Goal: Task Accomplishment & Management: Use online tool/utility

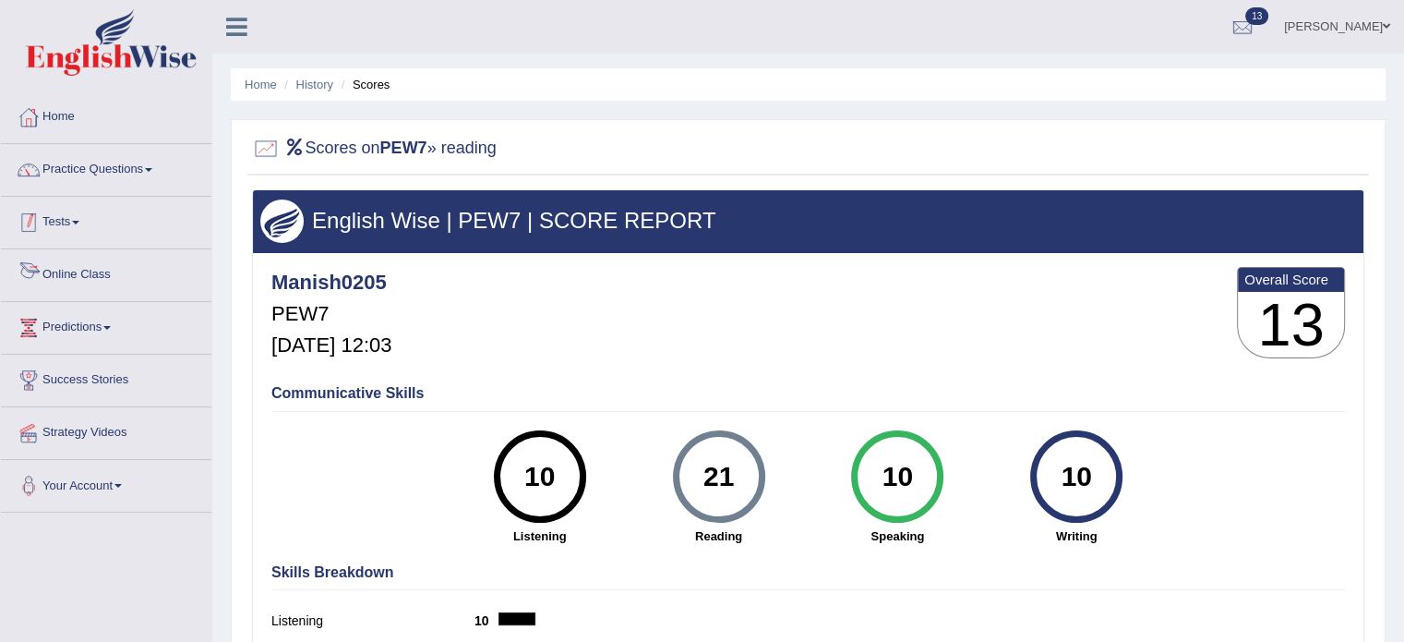
click at [81, 216] on link "Tests" at bounding box center [106, 220] width 211 height 46
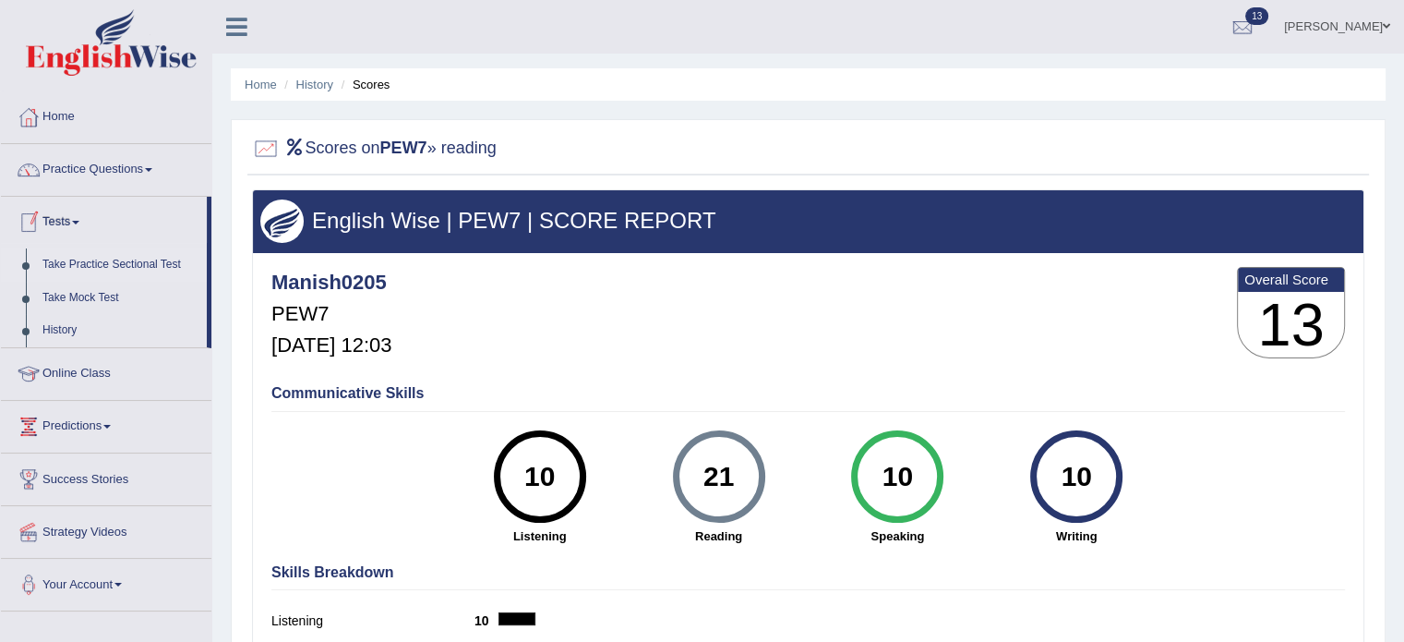
click at [111, 258] on link "Take Practice Sectional Test" at bounding box center [120, 264] width 173 height 33
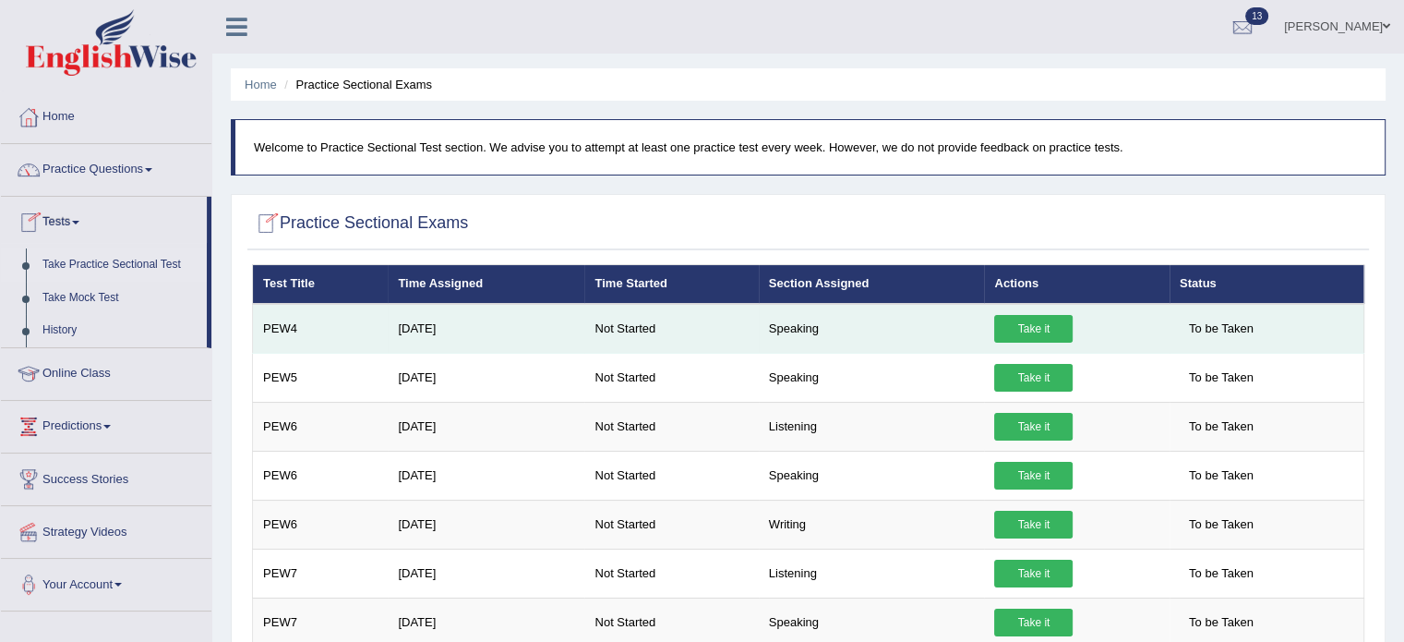
click at [1041, 324] on link "Take it" at bounding box center [1033, 329] width 78 height 28
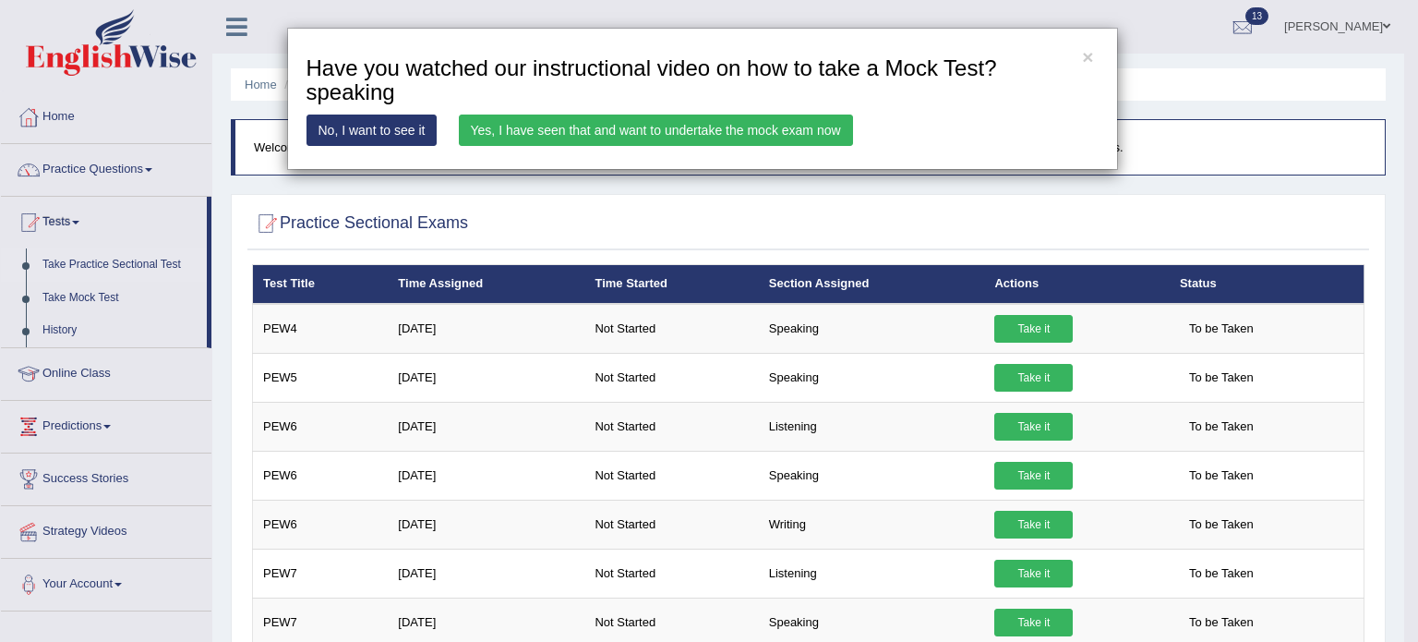
click at [713, 134] on link "Yes, I have seen that and want to undertake the mock exam now" at bounding box center [656, 129] width 394 height 31
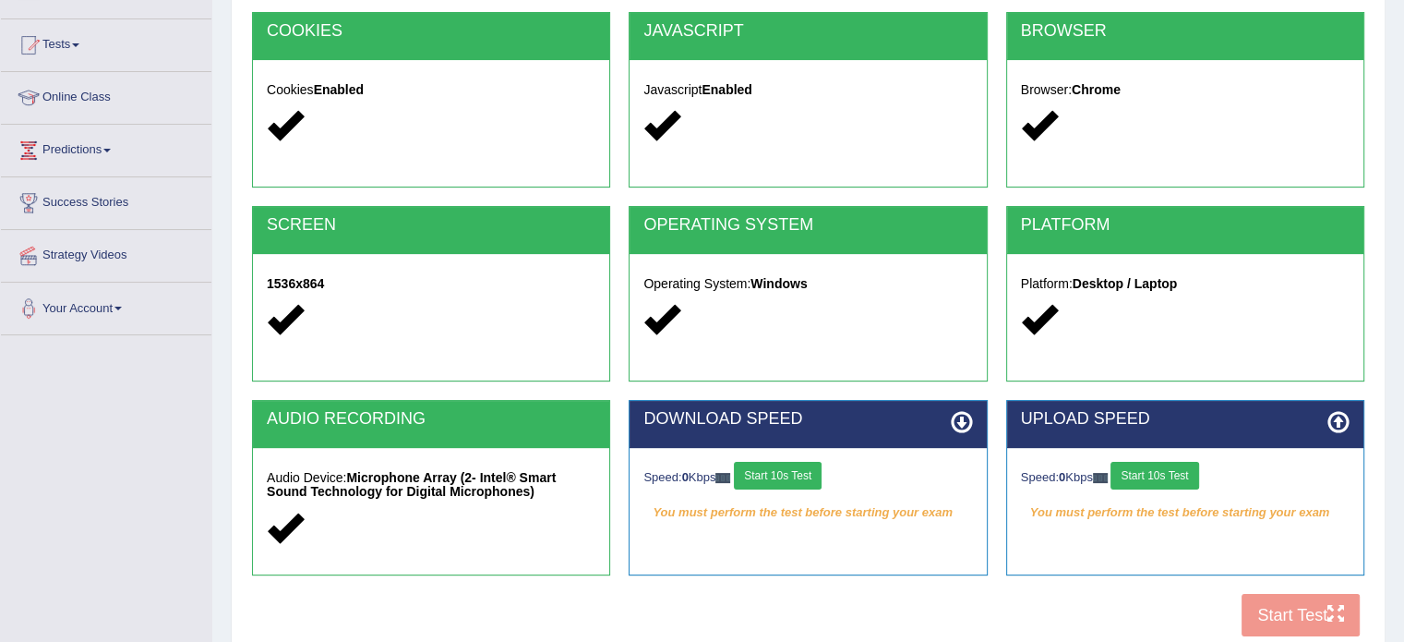
scroll to position [185, 0]
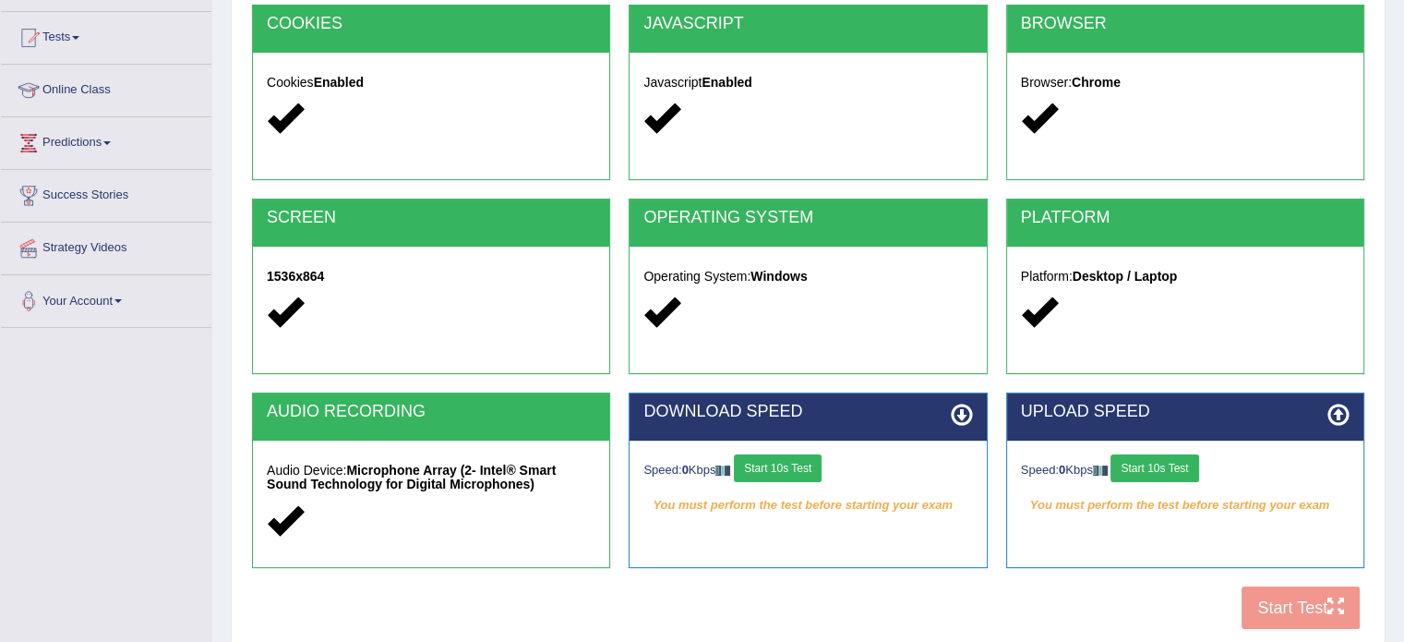
click at [777, 461] on button "Start 10s Test" at bounding box center [778, 468] width 88 height 28
click at [1183, 474] on button "Start 10s Test" at bounding box center [1155, 468] width 88 height 28
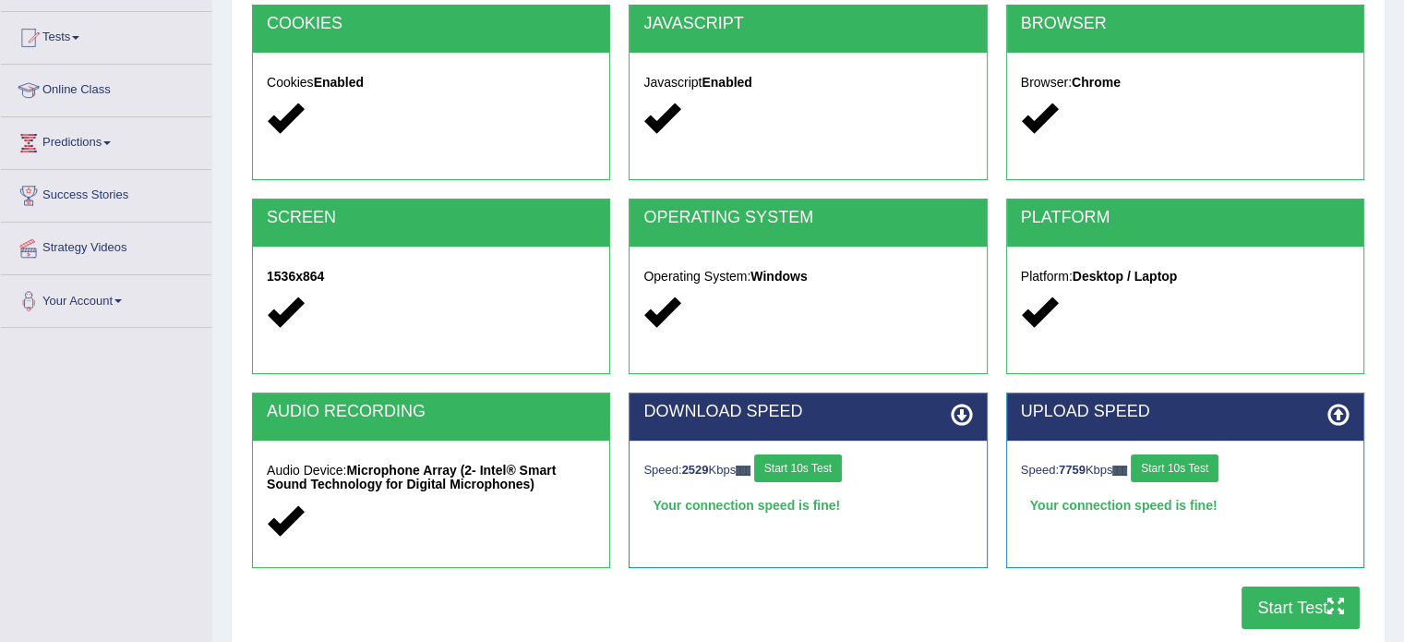
click at [1283, 606] on button "Start Test" at bounding box center [1301, 607] width 118 height 42
